Goal: Navigation & Orientation: Find specific page/section

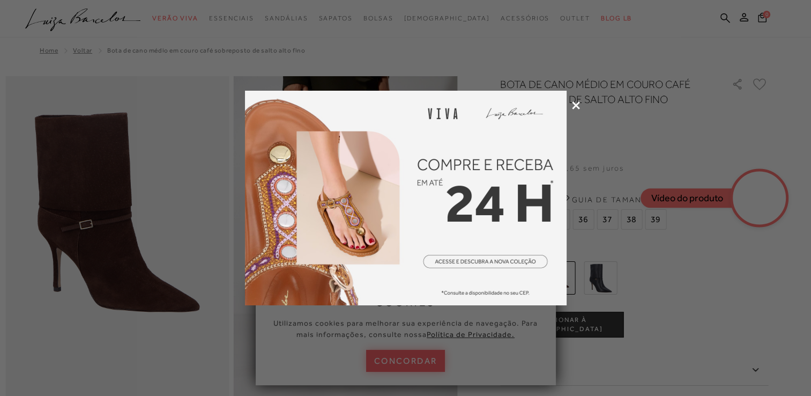
click at [574, 107] on icon at bounding box center [576, 105] width 8 height 8
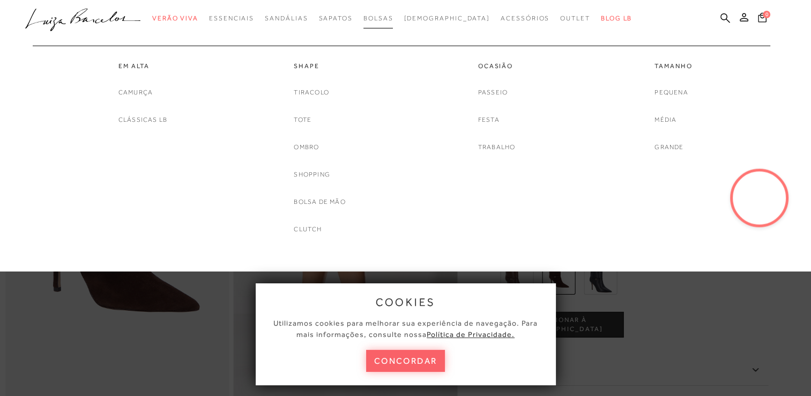
click at [393, 17] on span "Bolsas" at bounding box center [378, 18] width 30 height 8
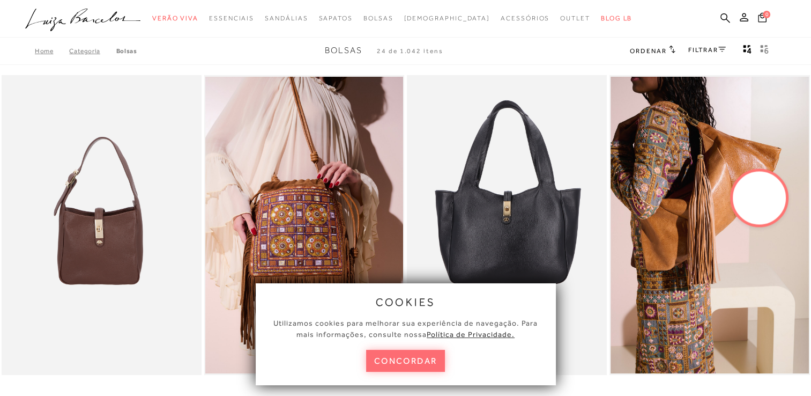
click at [433, 349] on button "concordar" at bounding box center [405, 360] width 79 height 22
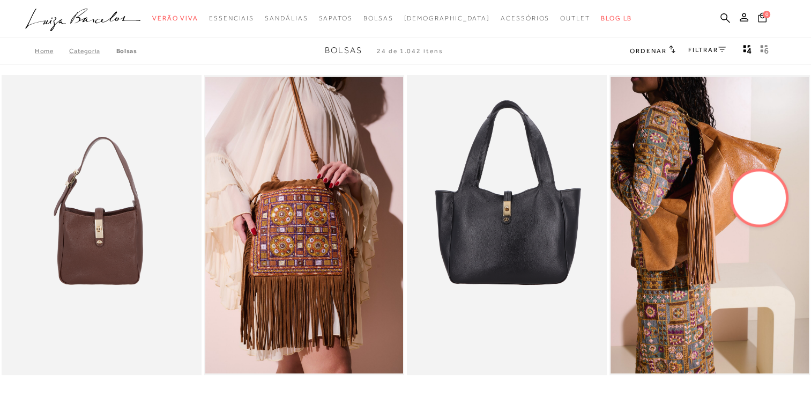
click at [653, 52] on span "Ordenar" at bounding box center [648, 51] width 36 height 8
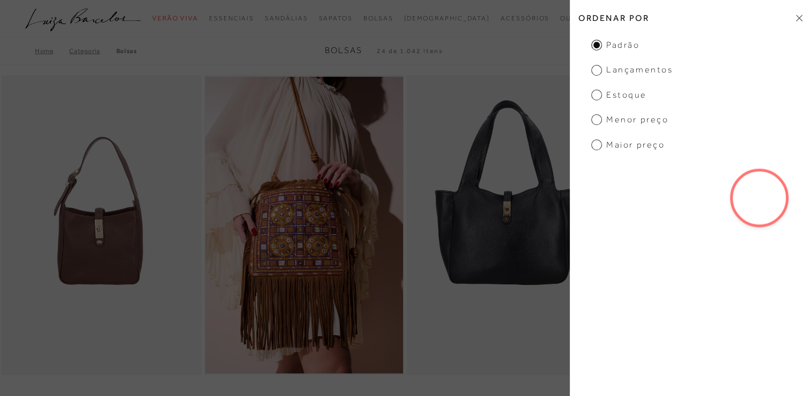
click at [626, 124] on span "Menor preço" at bounding box center [629, 120] width 77 height 12
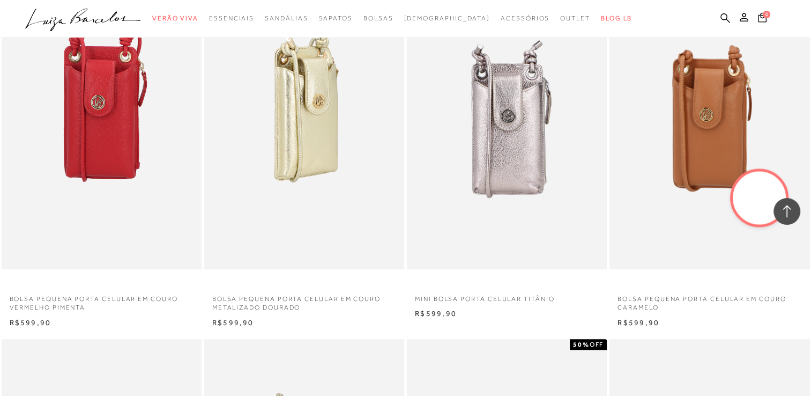
scroll to position [590, 0]
